Goal: Transaction & Acquisition: Purchase product/service

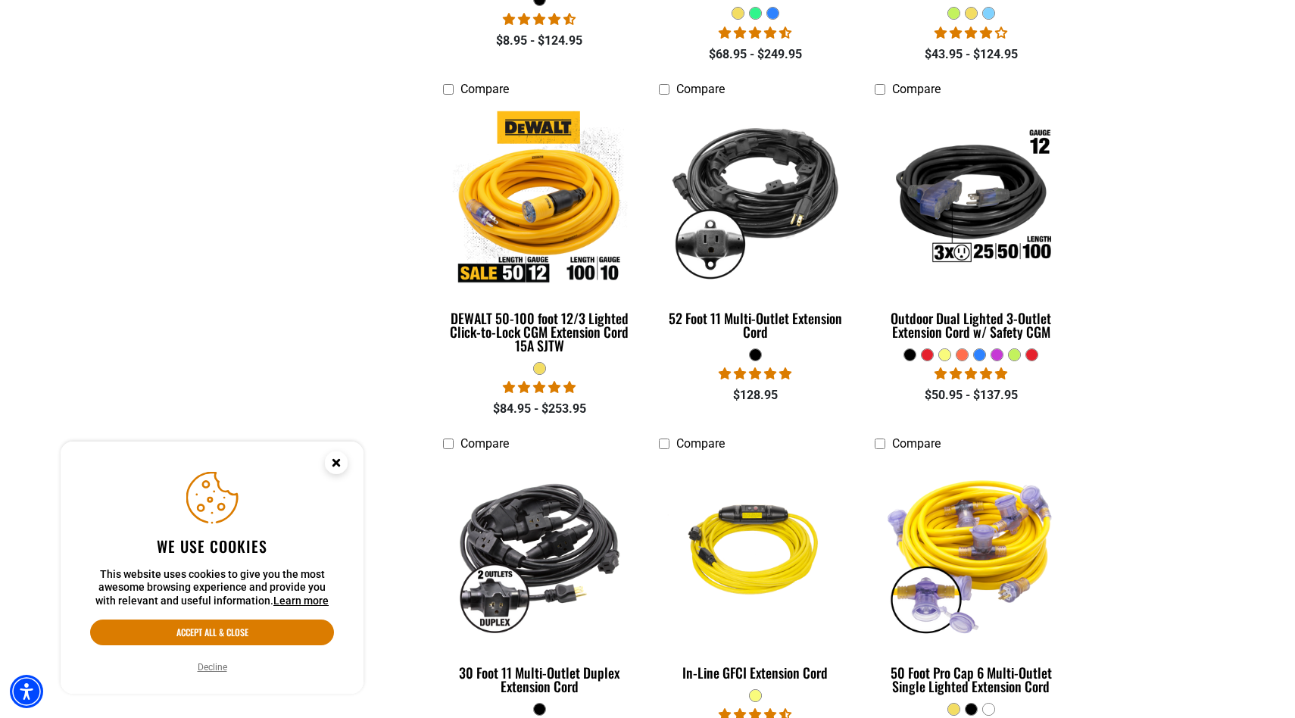
scroll to position [1056, 0]
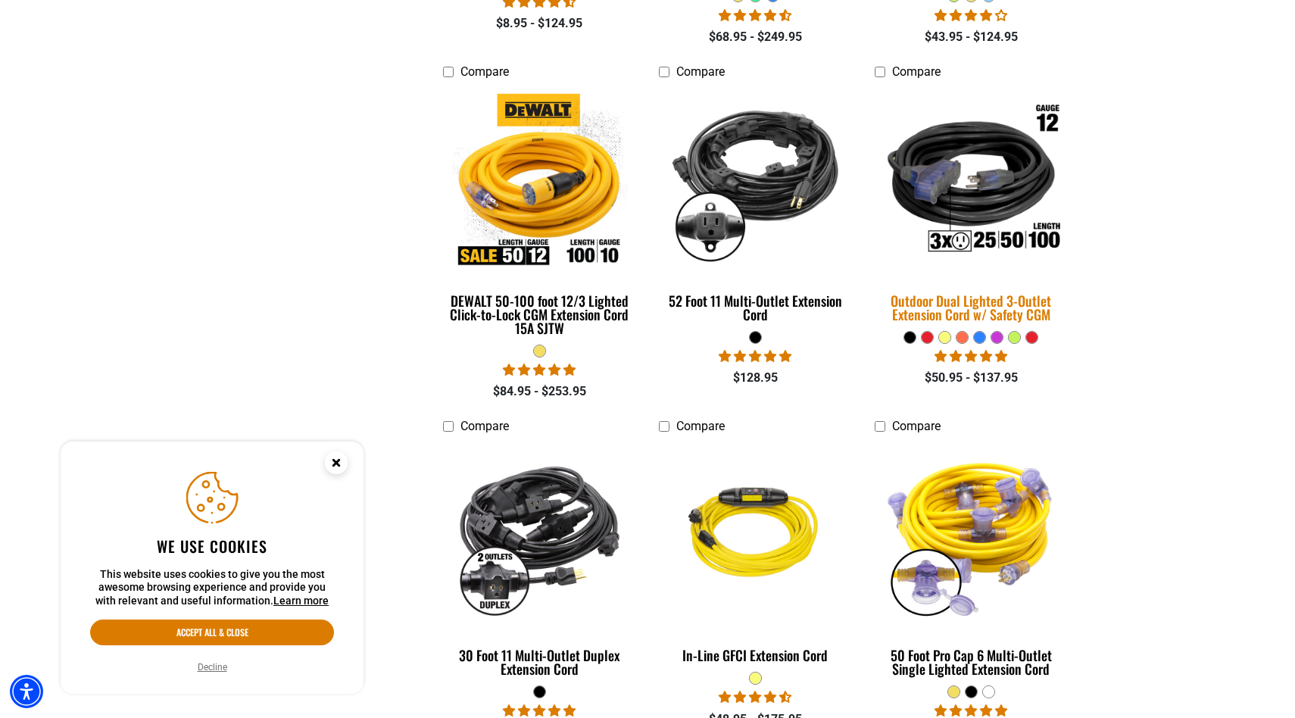
click at [1016, 181] on img at bounding box center [971, 181] width 212 height 194
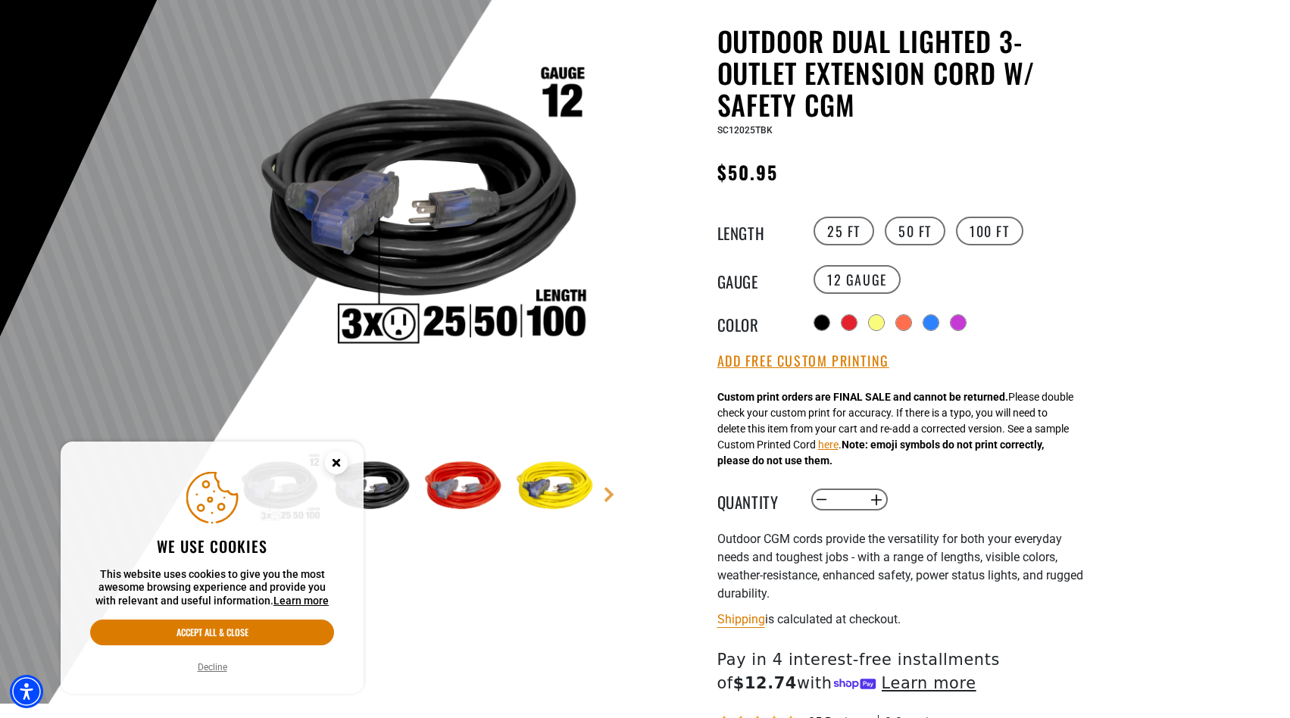
drag, startPoint x: 344, startPoint y: 463, endPoint x: 360, endPoint y: 385, distance: 79.8
click at [344, 463] on circle "Cookie Consent" at bounding box center [336, 462] width 23 height 23
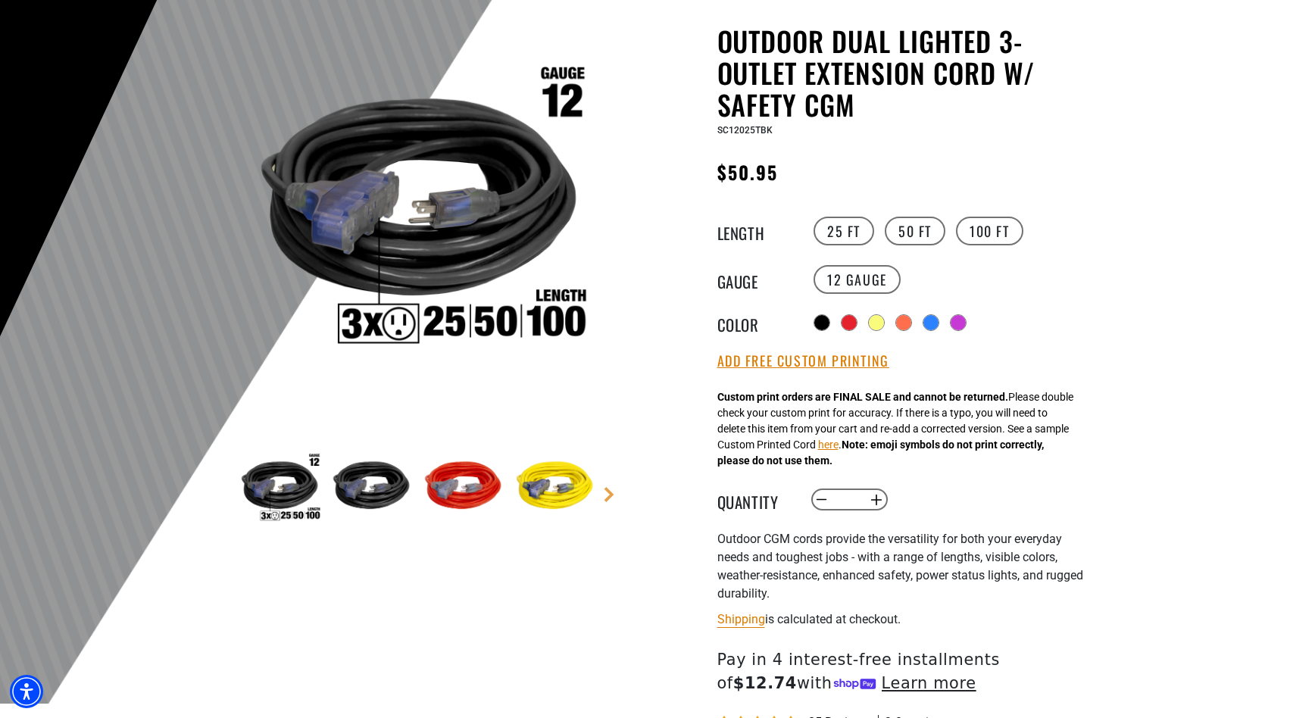
click at [410, 208] on img at bounding box center [418, 210] width 365 height 365
click at [474, 228] on img at bounding box center [418, 210] width 365 height 365
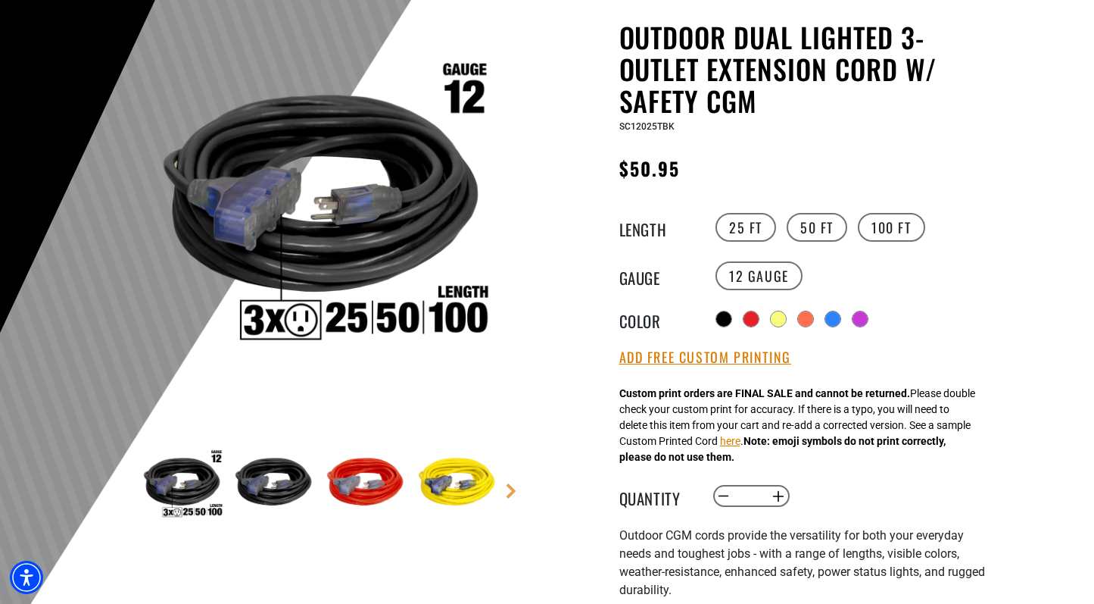
click at [348, 486] on img at bounding box center [365, 485] width 88 height 88
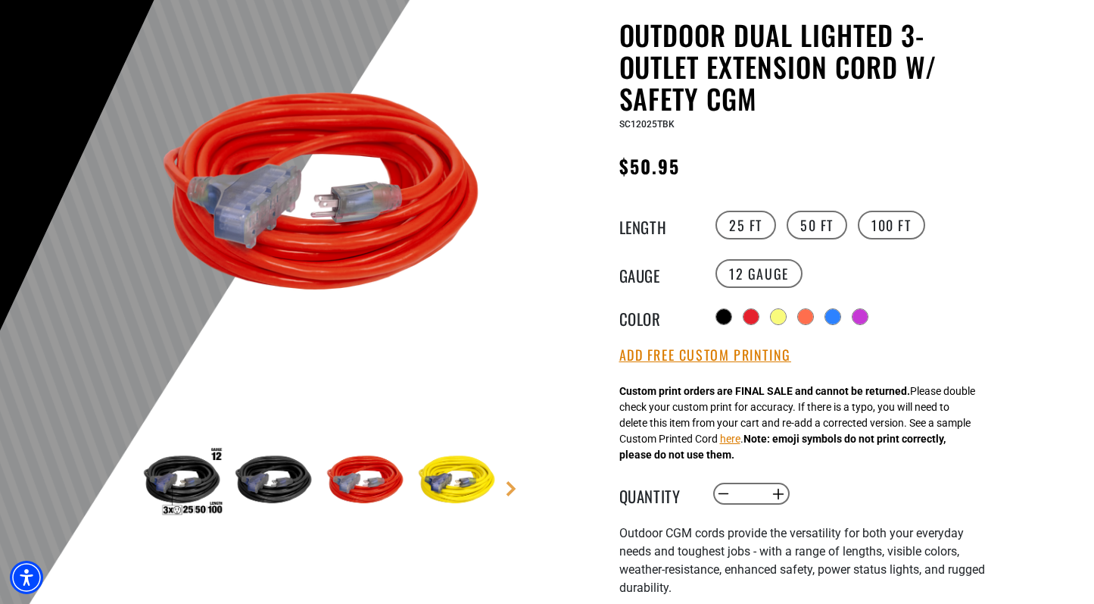
click at [436, 482] on img at bounding box center [457, 483] width 88 height 88
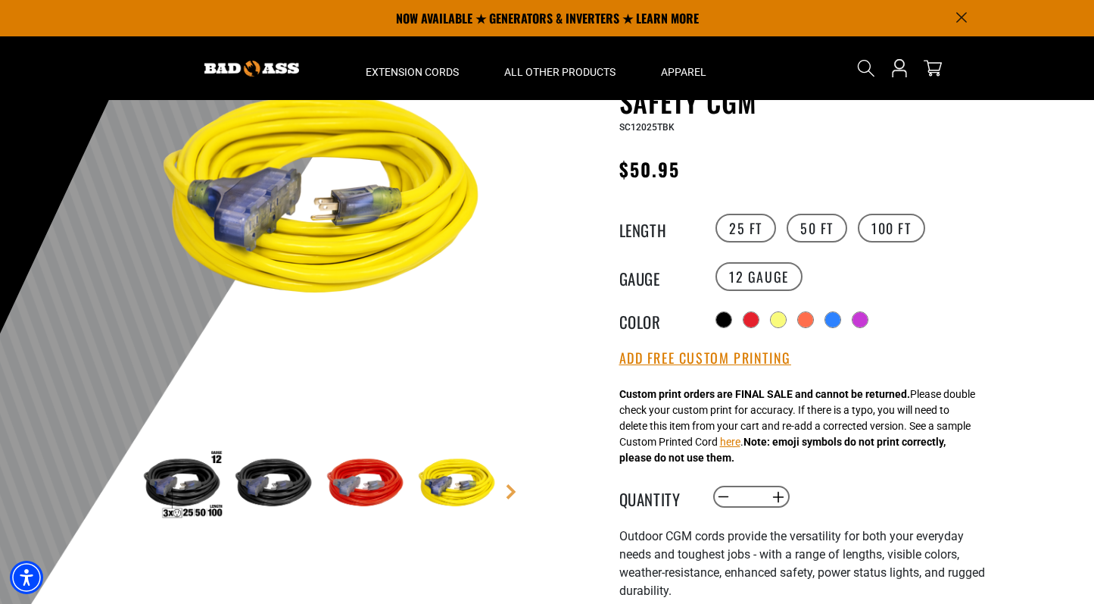
click at [284, 474] on img at bounding box center [273, 486] width 88 height 88
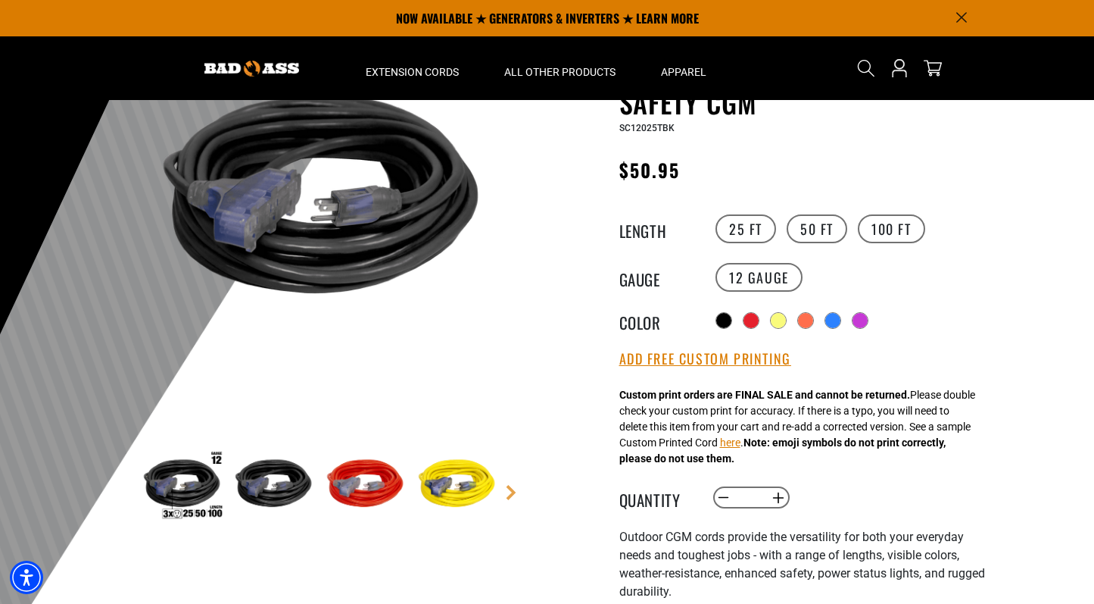
click at [186, 474] on img at bounding box center [182, 486] width 88 height 88
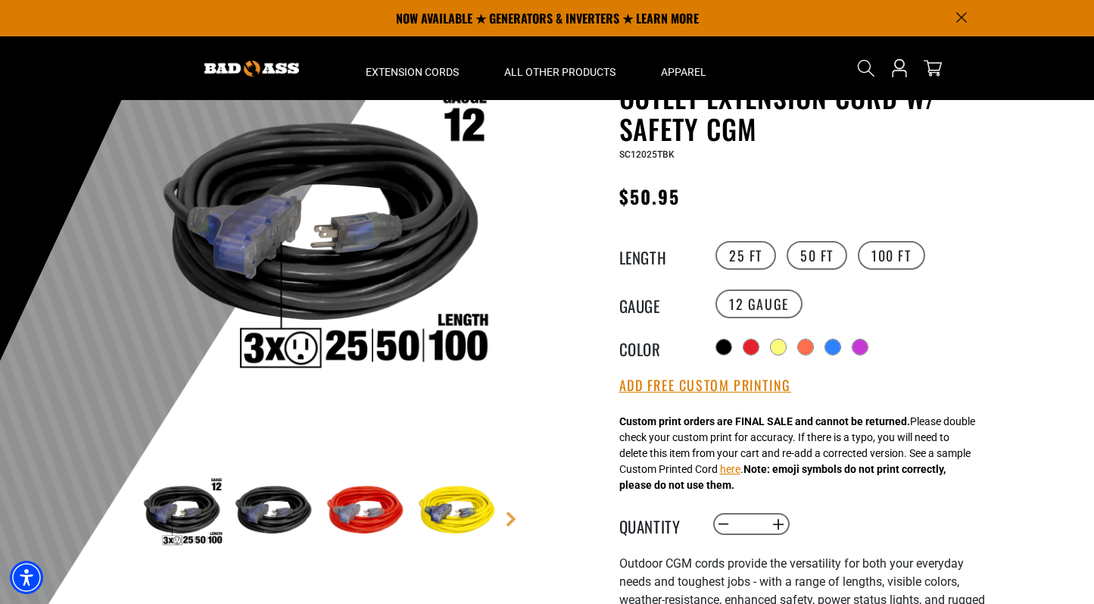
scroll to position [90, 0]
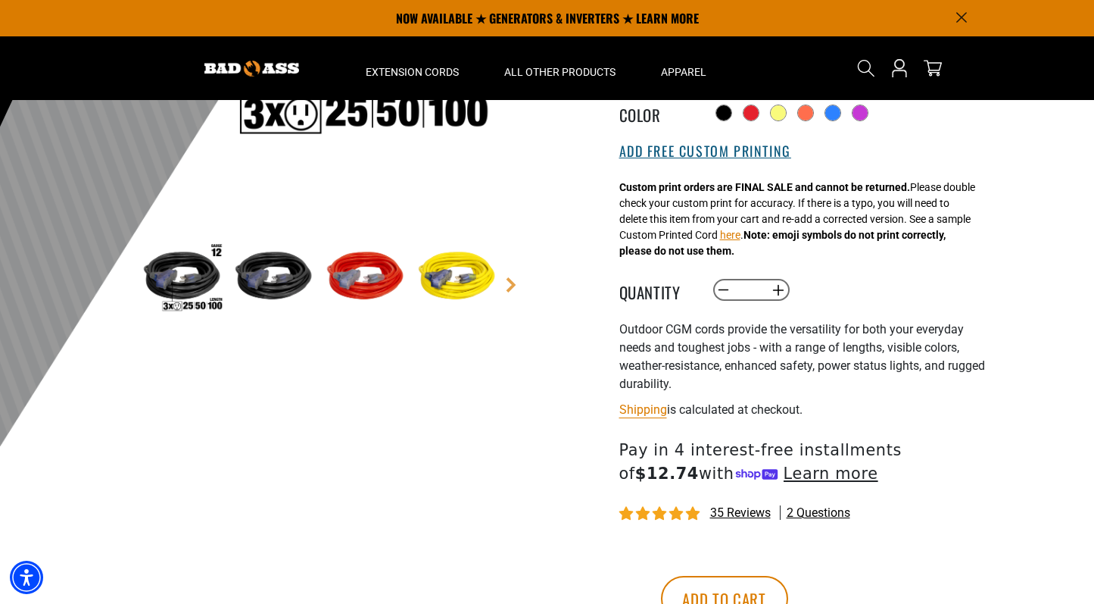
click at [716, 154] on button "Add Free Custom Printing" at bounding box center [706, 151] width 172 height 17
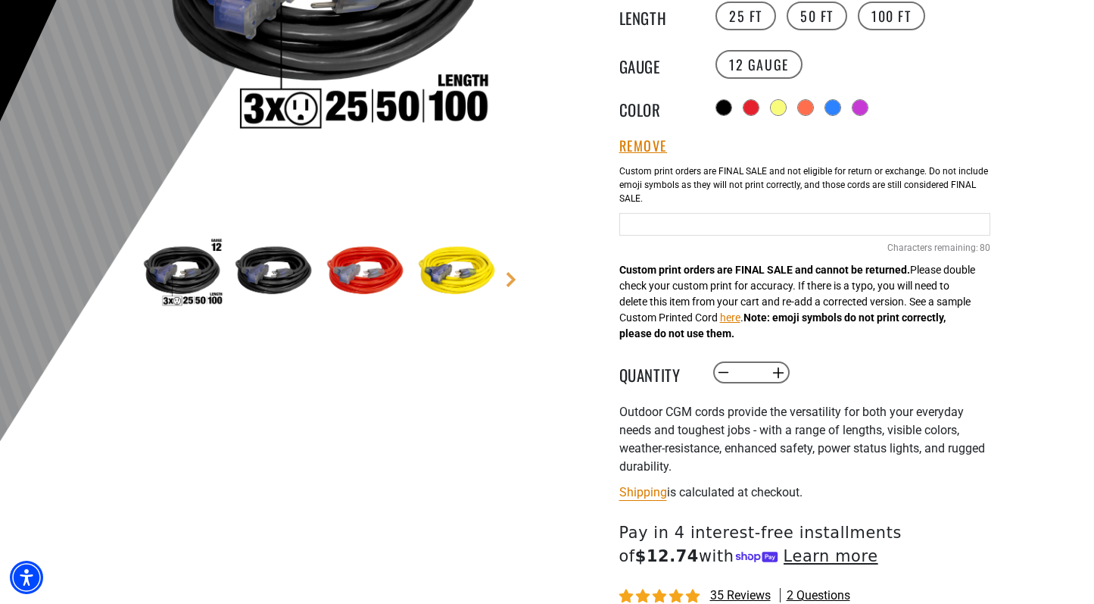
scroll to position [356, 0]
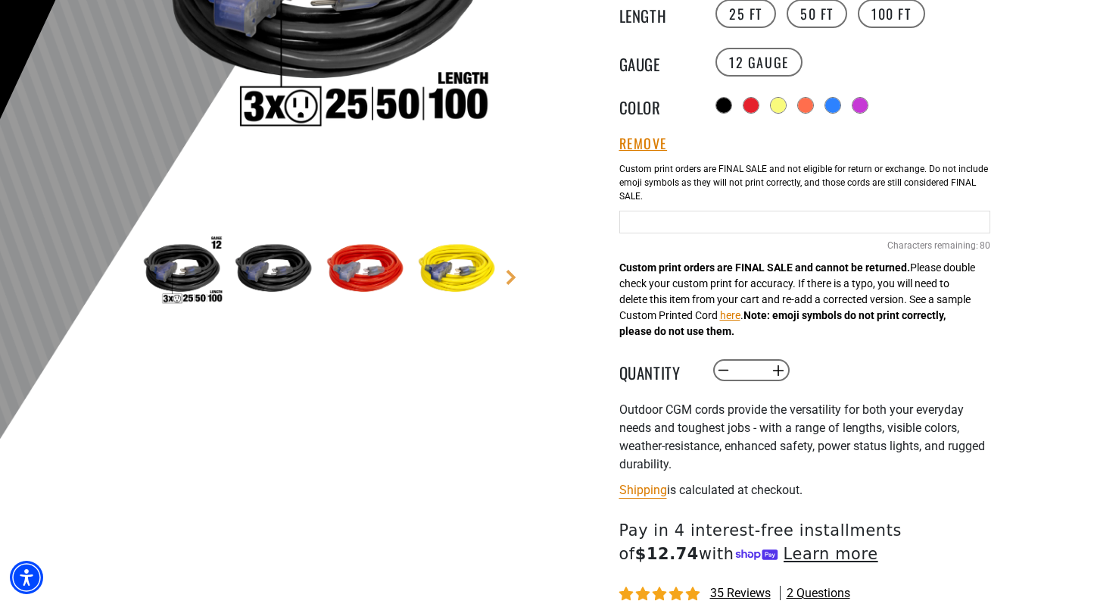
click at [685, 221] on input "Black Cables" at bounding box center [805, 222] width 371 height 23
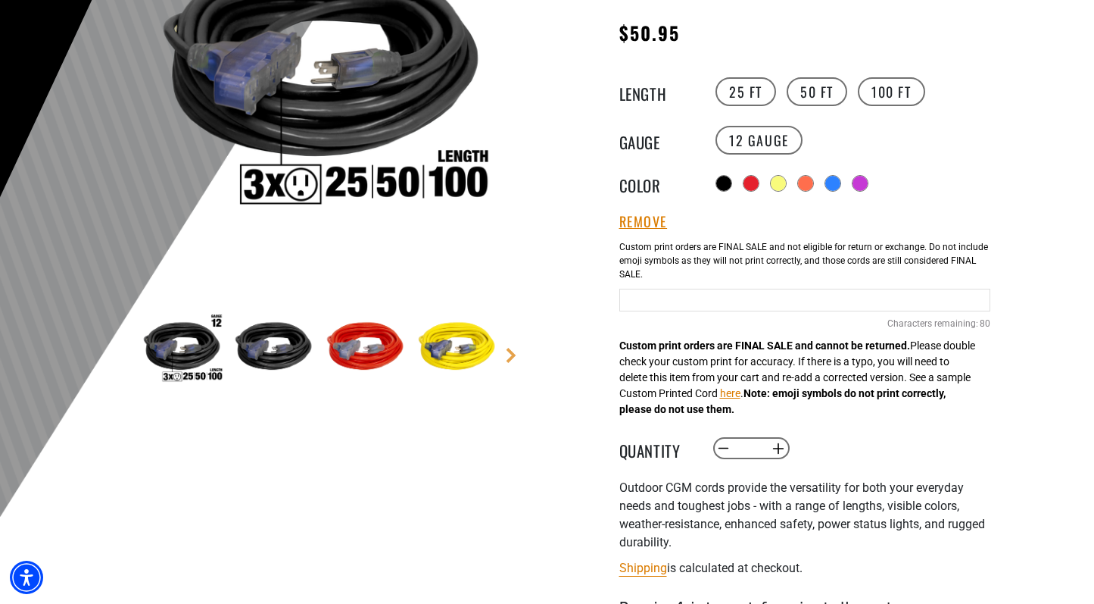
scroll to position [262, 0]
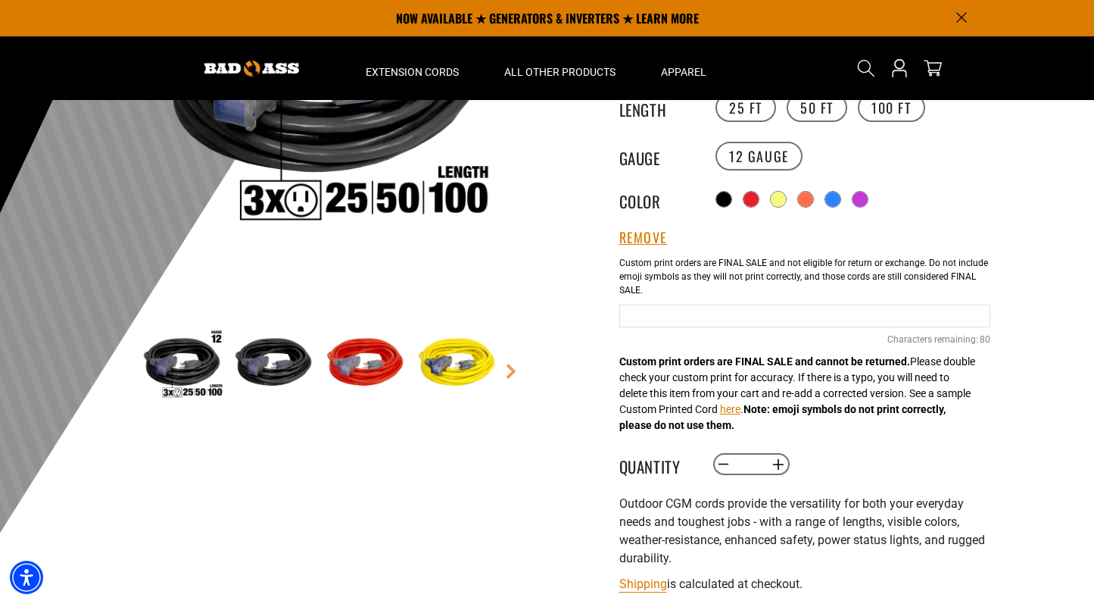
click at [657, 320] on input "Black Cables" at bounding box center [805, 315] width 371 height 23
type input "**********"
click at [991, 382] on div "Outdoor Dual Lighted 3-Outlet Extension Cord w/ Safety CGM Outdoor Dual Lighted…" at bounding box center [775, 383] width 454 height 962
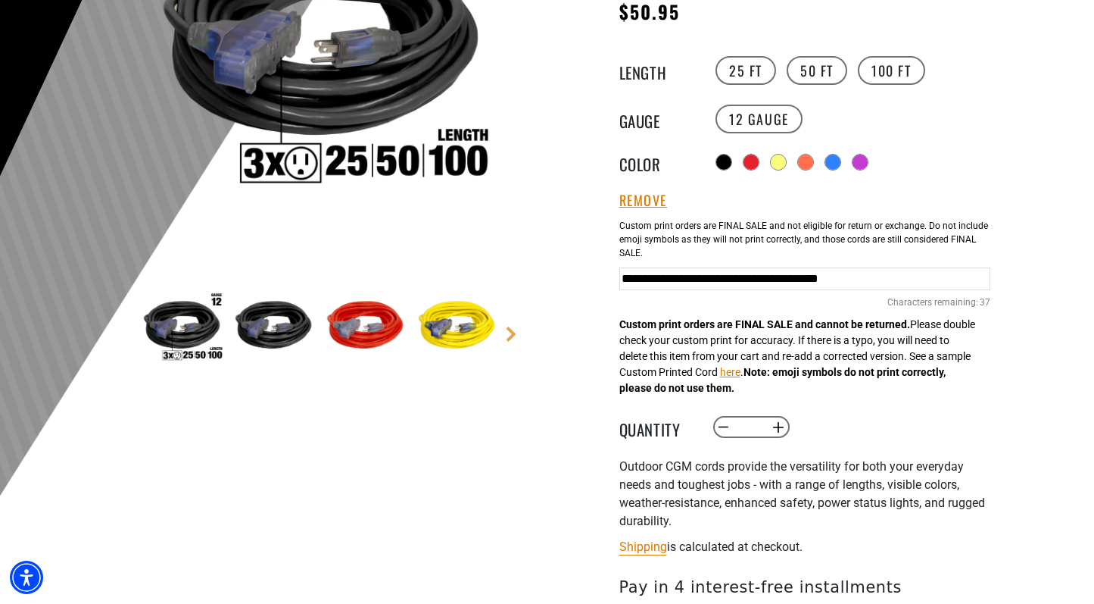
scroll to position [304, 0]
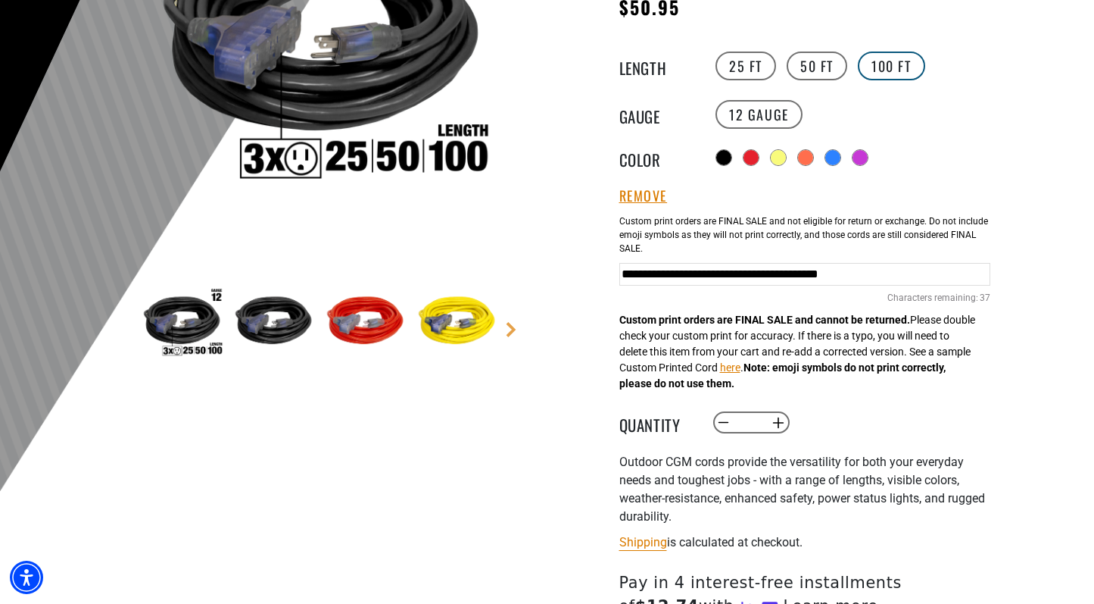
click at [868, 55] on label "100 FT" at bounding box center [891, 65] width 67 height 29
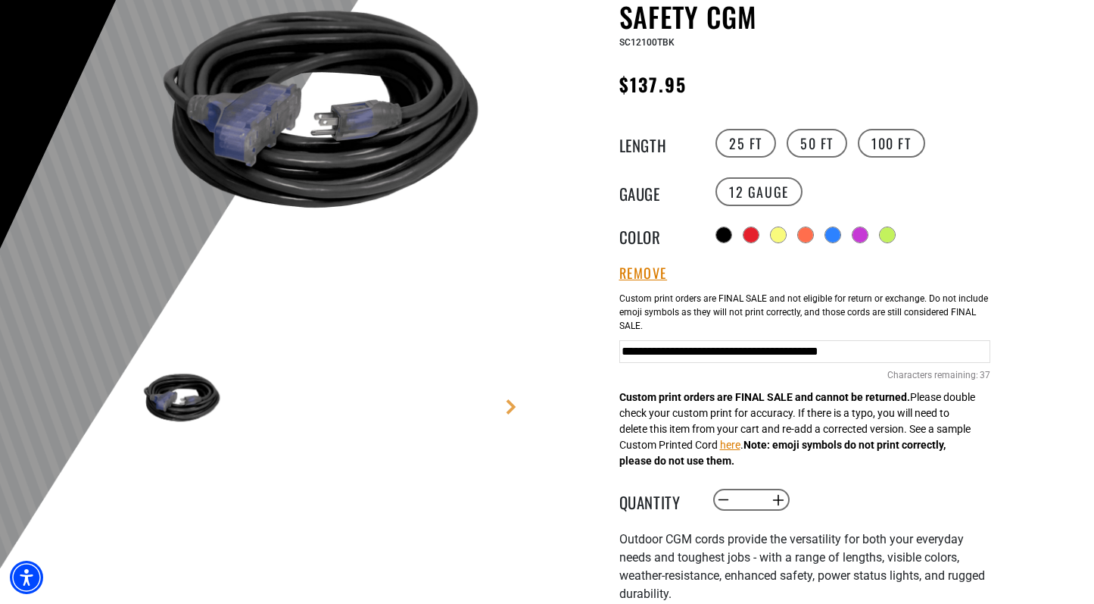
scroll to position [245, 0]
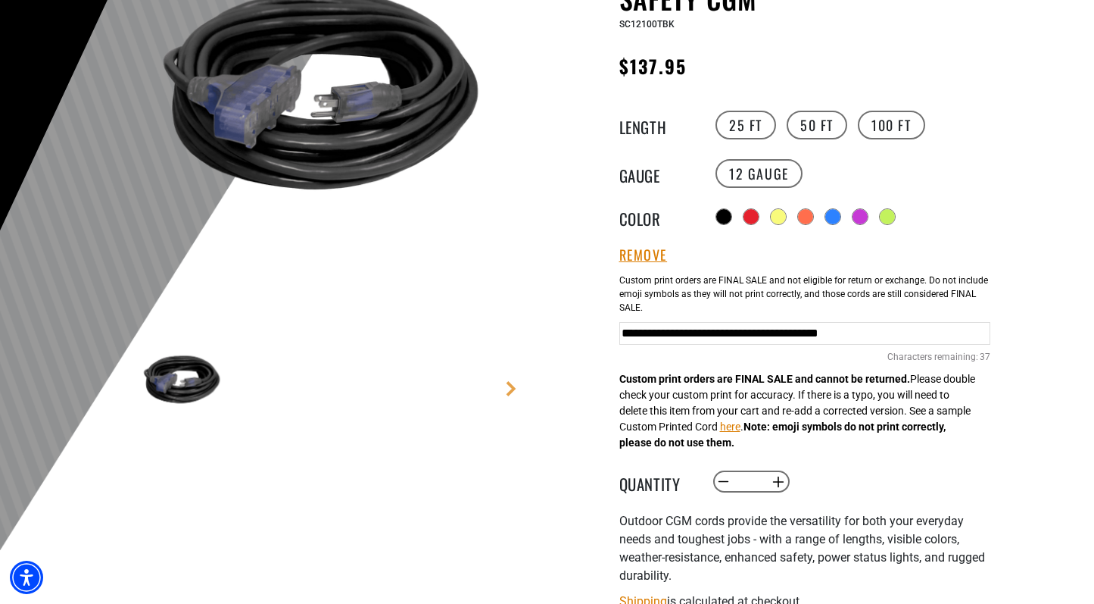
click at [757, 485] on input "*" at bounding box center [750, 482] width 31 height 26
type input "**"
click at [883, 493] on div "Decrease quantity for Outdoor Dual Lighted 3-Outlet Extension Cord w/ Safety CG…" at bounding box center [866, 482] width 309 height 26
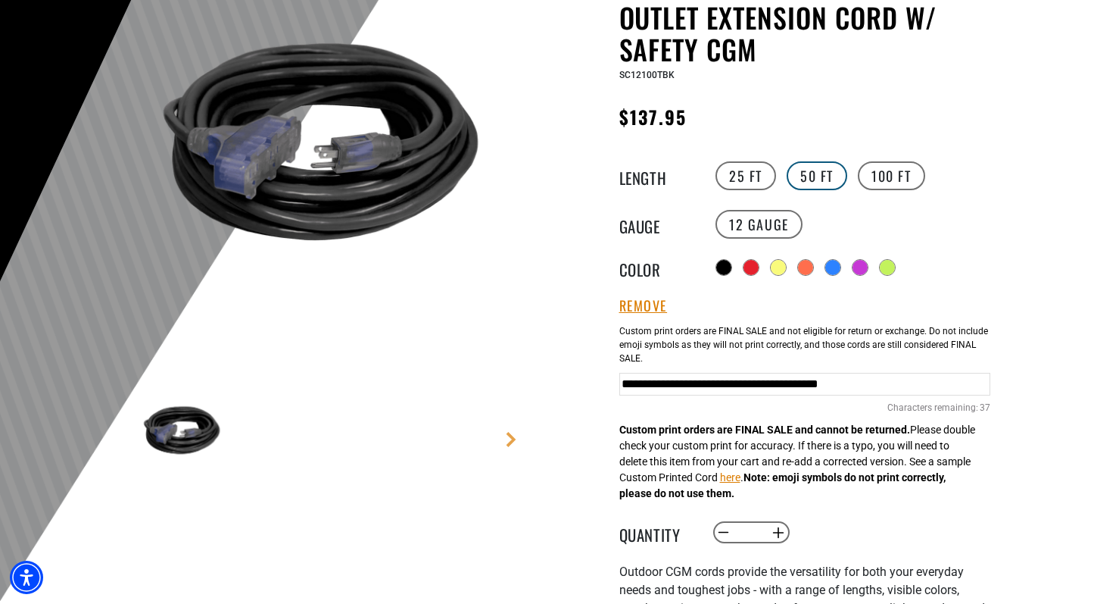
scroll to position [195, 0]
click at [826, 176] on label "50 FT" at bounding box center [817, 175] width 61 height 29
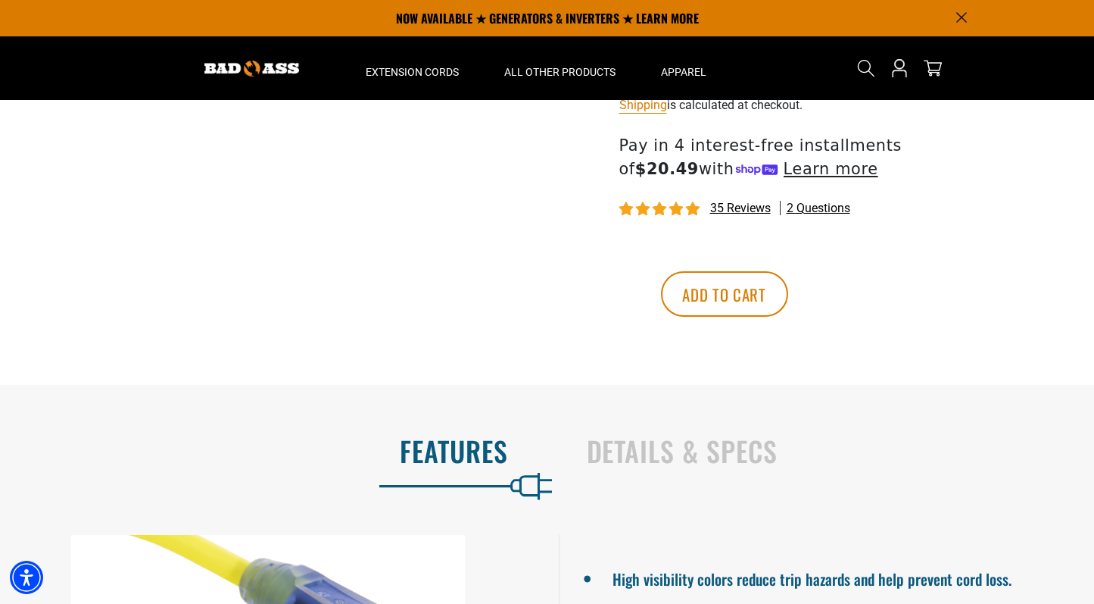
scroll to position [739, 0]
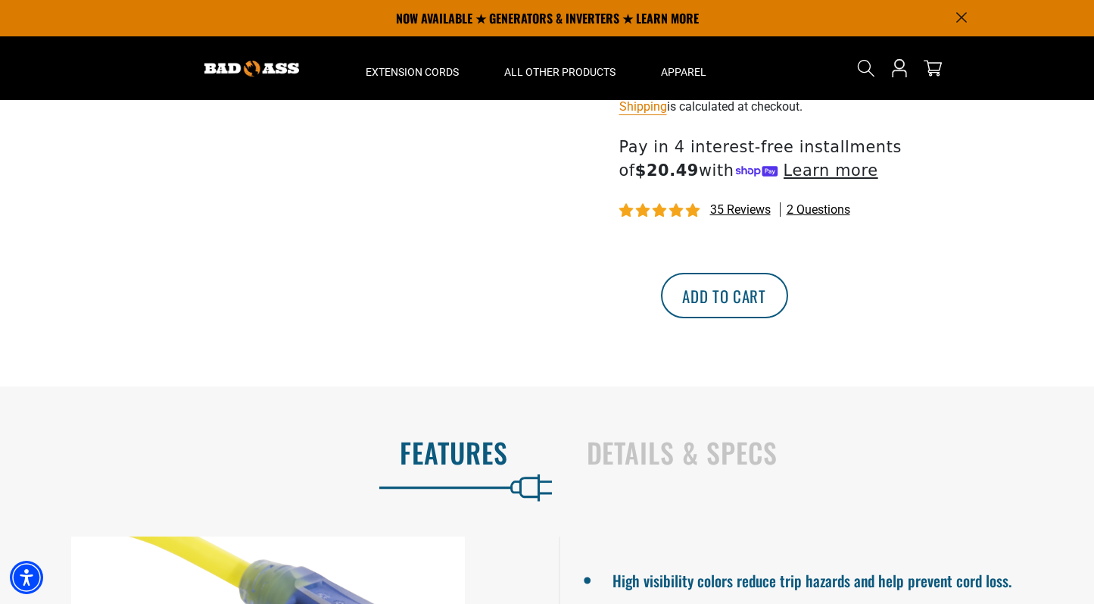
click at [788, 306] on button "Add to cart" at bounding box center [724, 295] width 127 height 45
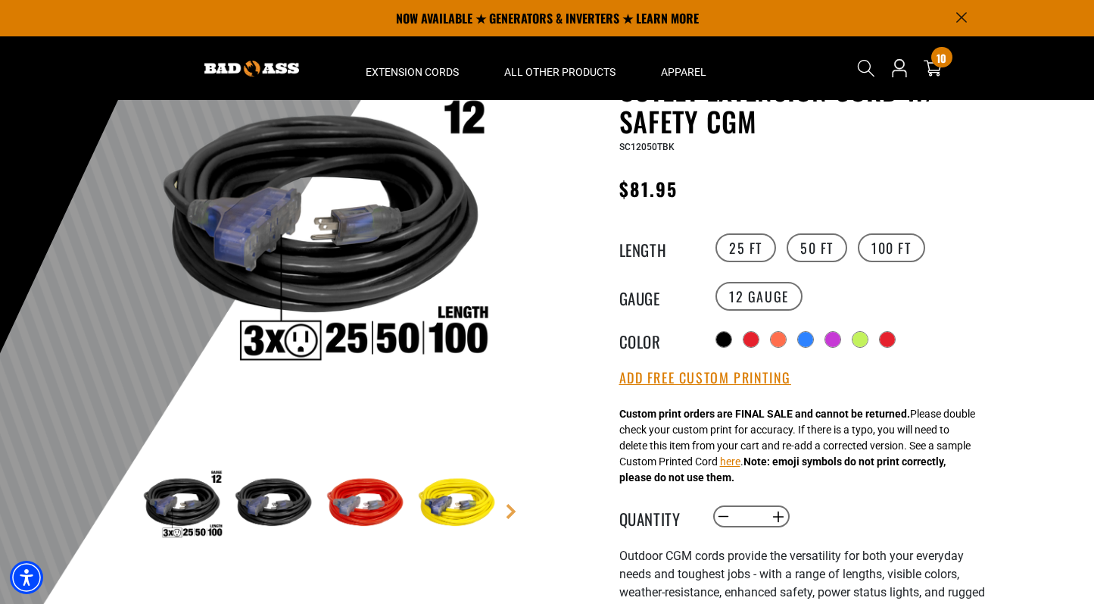
scroll to position [110, 0]
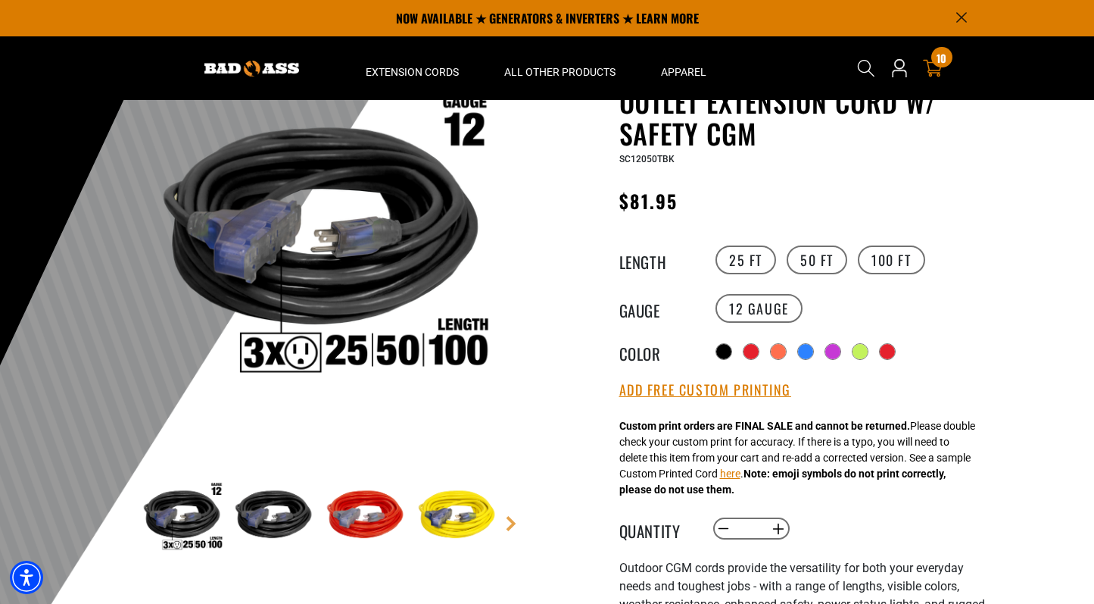
click at [944, 67] on div "Search Cart 10 10 items You're Only $ 0 away from free shipping!" at bounding box center [906, 68] width 123 height 64
click at [938, 67] on div "10 10 items" at bounding box center [942, 57] width 20 height 20
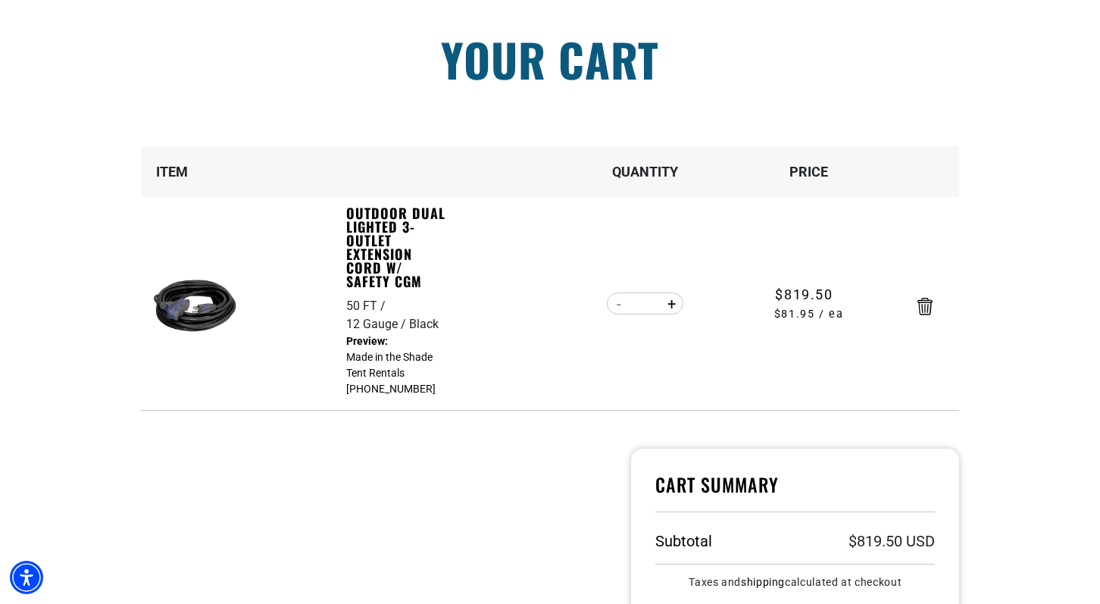
scroll to position [101, 0]
